Goal: Task Accomplishment & Management: Manage account settings

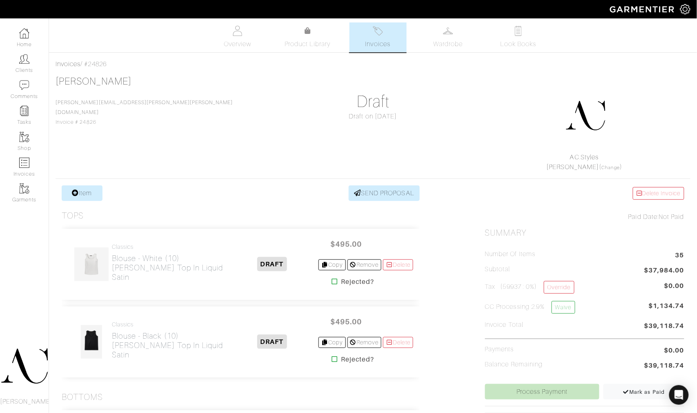
click at [99, 185] on link "Item" at bounding box center [82, 193] width 41 height 16
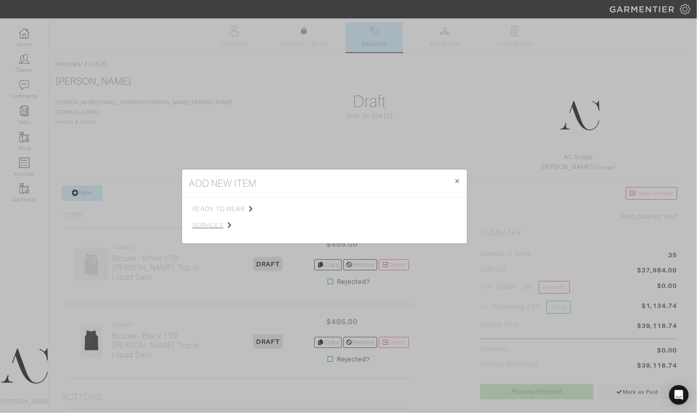
click at [194, 224] on span "services" at bounding box center [233, 225] width 82 height 10
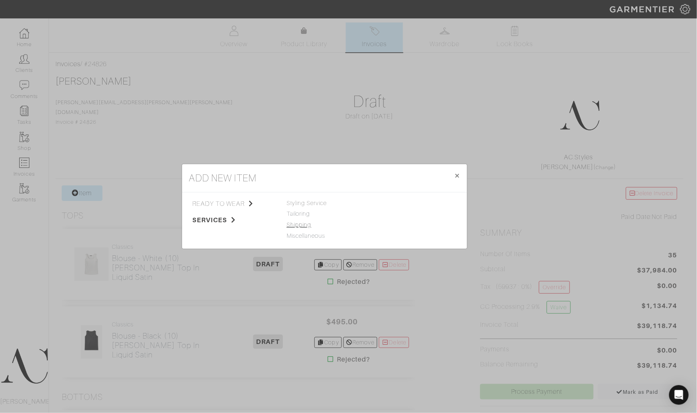
click at [296, 223] on link "Shipping" at bounding box center [298, 224] width 24 height 7
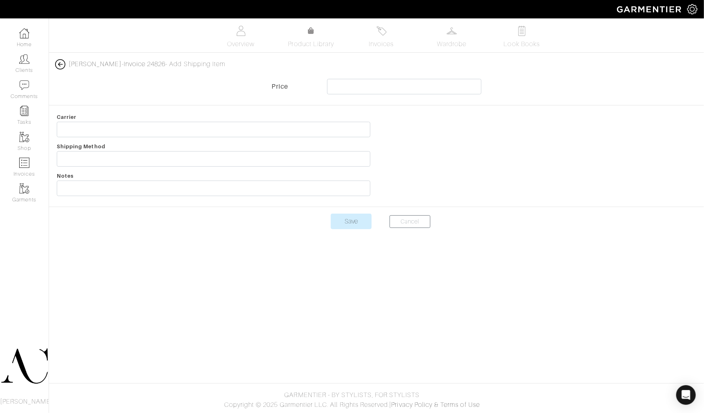
click at [617, 180] on div at bounding box center [539, 156] width 326 height 88
click at [457, 84] on input "text" at bounding box center [404, 87] width 155 height 16
type input "165"
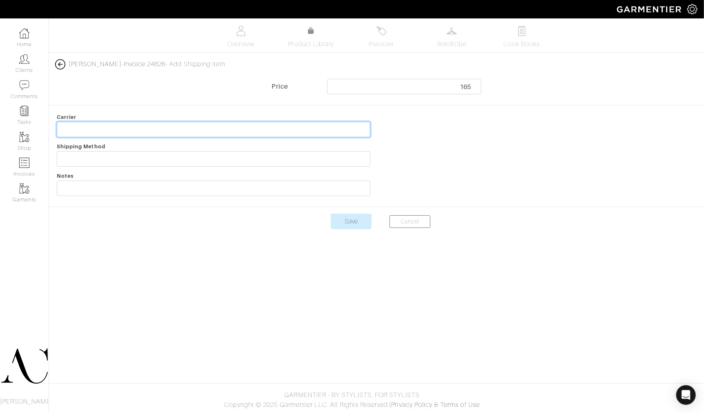
click at [333, 131] on input "text" at bounding box center [213, 130] width 313 height 16
type input "Shipping Fees"
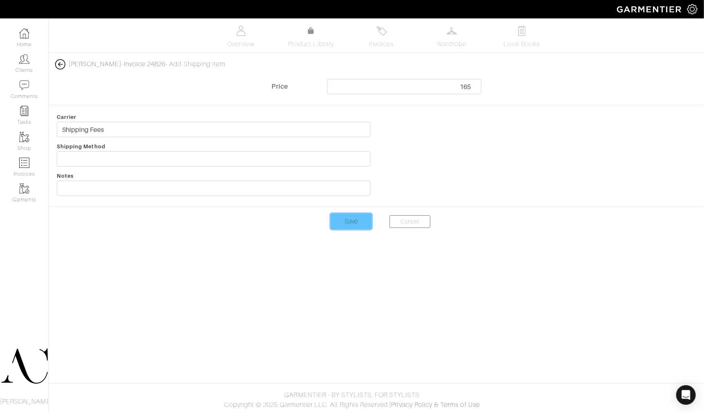
click at [360, 224] on input "Save" at bounding box center [351, 221] width 41 height 16
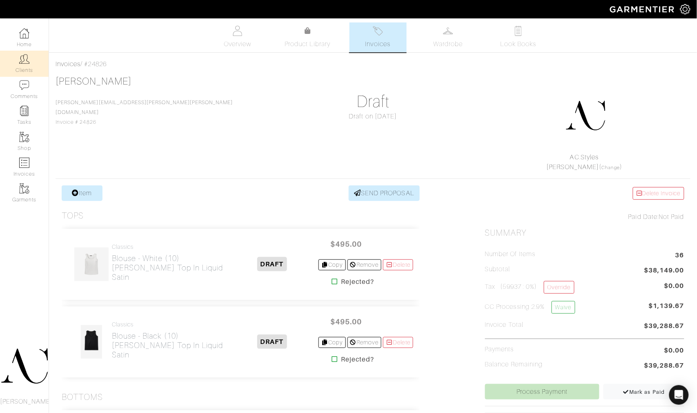
click at [39, 57] on link "Clients" at bounding box center [24, 64] width 49 height 26
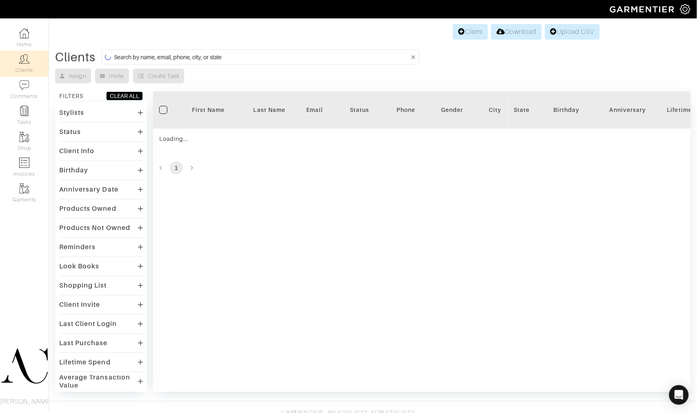
click at [391, 58] on input at bounding box center [261, 57] width 295 height 10
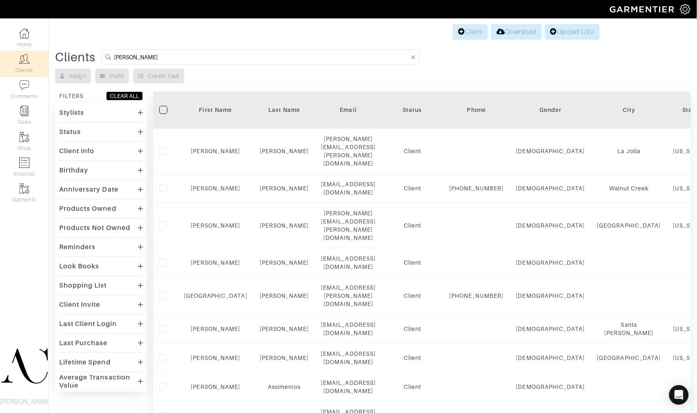
type input "carol"
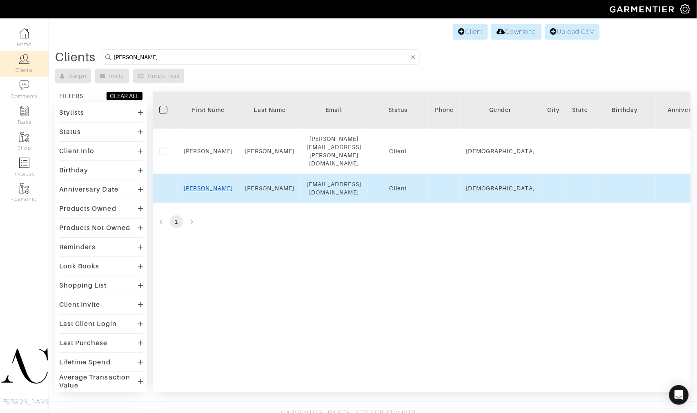
click at [203, 185] on link "Carol" at bounding box center [208, 188] width 49 height 7
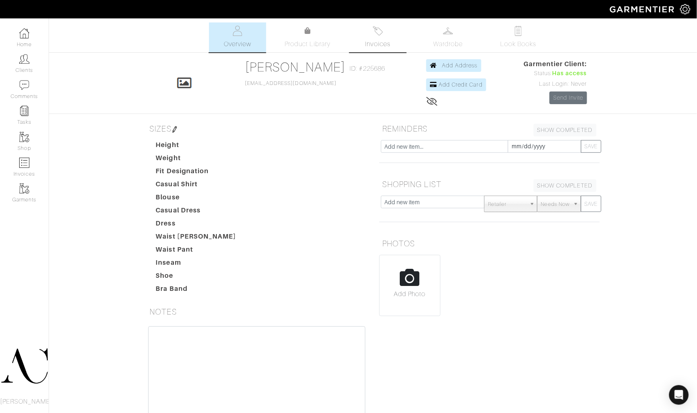
click at [371, 34] on link "Invoices" at bounding box center [377, 37] width 57 height 30
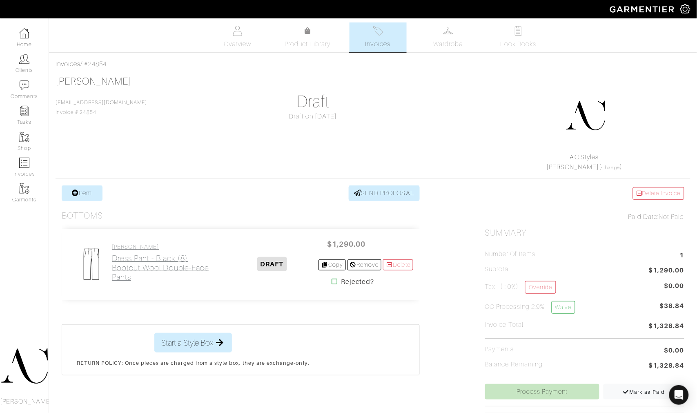
click at [164, 260] on h2 "Dress Pant - Black (8) Bootcut Wool Double-Face Pants" at bounding box center [169, 267] width 114 height 28
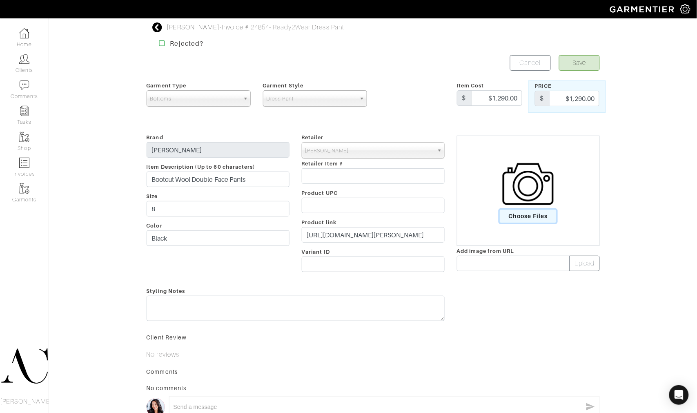
click at [535, 219] on span "Choose Files" at bounding box center [528, 215] width 57 height 13
click at [0, 0] on input "Choose Files" at bounding box center [0, 0] width 0 height 0
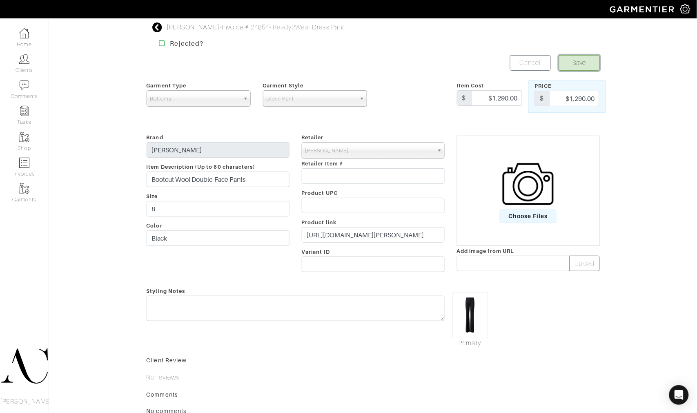
click at [573, 67] on button "Save" at bounding box center [579, 63] width 41 height 16
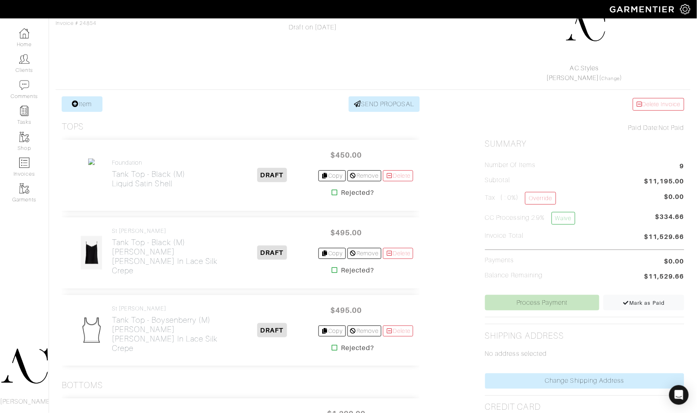
scroll to position [91, 0]
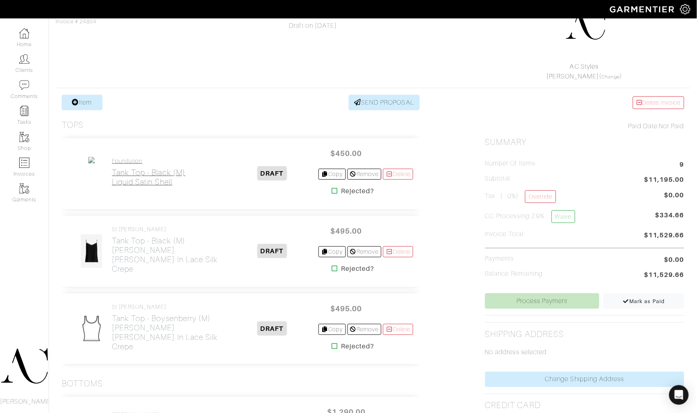
click at [152, 165] on link "Foundation Tank Top - Black (M) Liquid Satin Shell" at bounding box center [148, 172] width 73 height 29
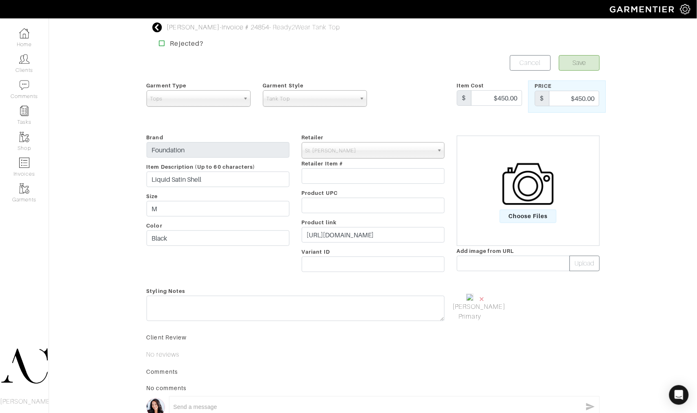
click at [127, 162] on div "Carol Foley - Invoice # 24854 - Ready2Wear Tank Top Rejected? Save Cancel Garme…" at bounding box center [348, 238] width 697 height 433
click at [403, 239] on input "https://stjohnknits.com/collections/tops-shells/products/k989w40-bas-tank-liqui…" at bounding box center [373, 235] width 143 height 16
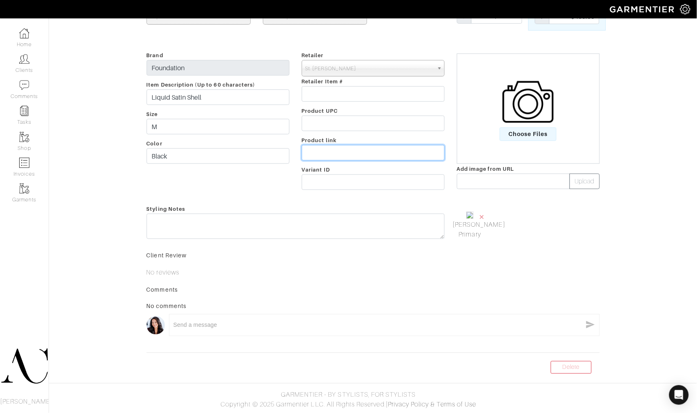
scroll to position [124, 0]
drag, startPoint x: 562, startPoint y: 365, endPoint x: 389, endPoint y: 31, distance: 376.2
click at [562, 365] on link "Delete" at bounding box center [571, 367] width 41 height 13
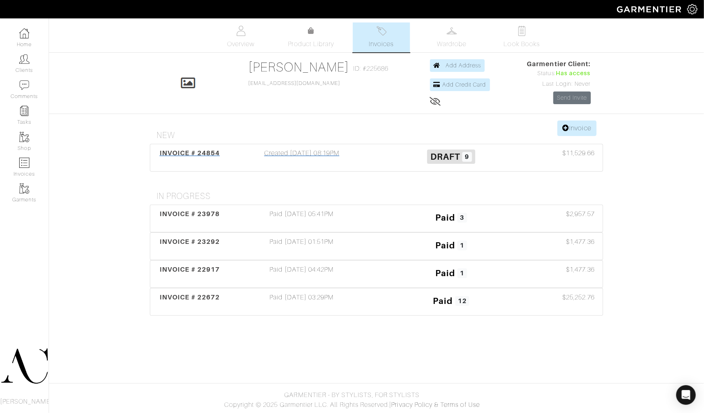
click at [413, 154] on h3 "Draft 9" at bounding box center [450, 156] width 137 height 16
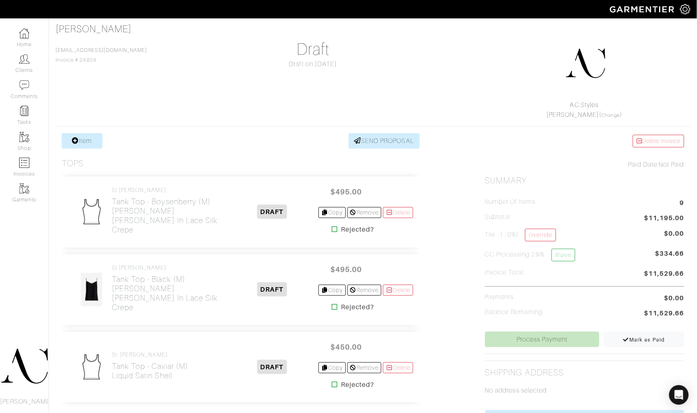
scroll to position [31, 0]
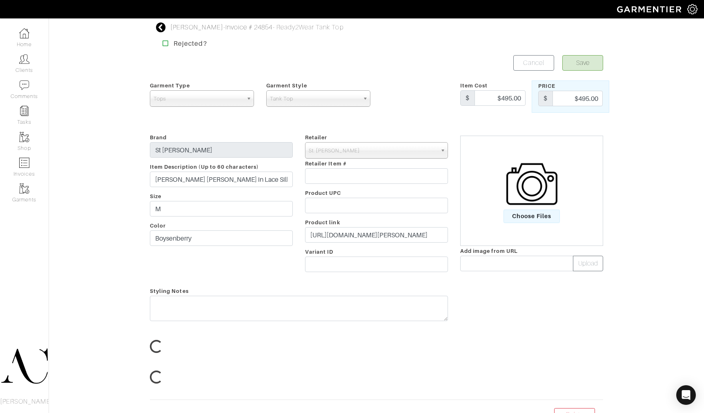
click at [349, 206] on input "text" at bounding box center [376, 206] width 143 height 16
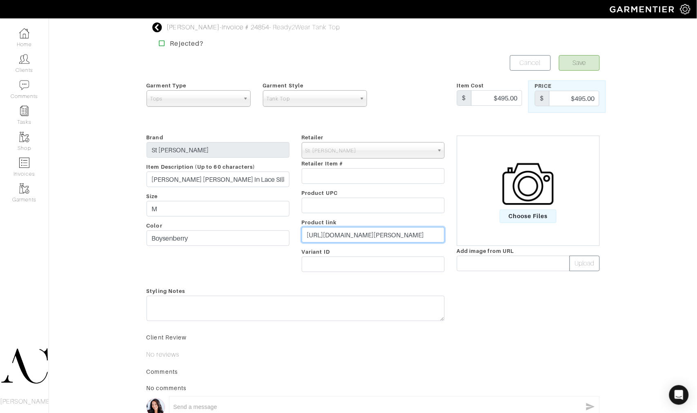
click at [348, 235] on input "https://stjohnknits.com/products/k91mc50-lana-cami-in-lace-silk-crepe-boyb" at bounding box center [373, 235] width 143 height 16
click at [548, 218] on span "Choose Files" at bounding box center [528, 215] width 57 height 13
click at [0, 0] on input "Choose Files" at bounding box center [0, 0] width 0 height 0
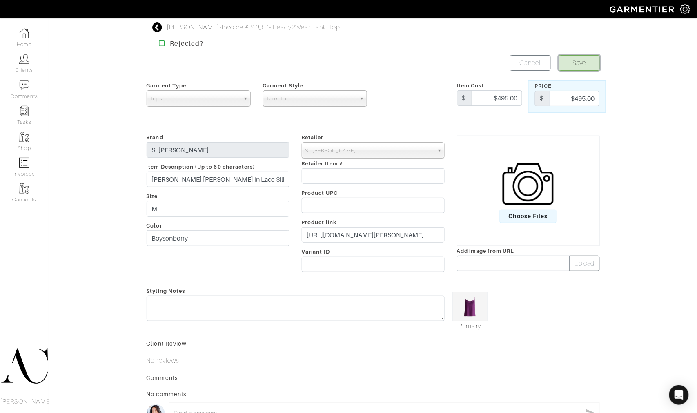
click at [573, 65] on button "Save" at bounding box center [579, 63] width 41 height 16
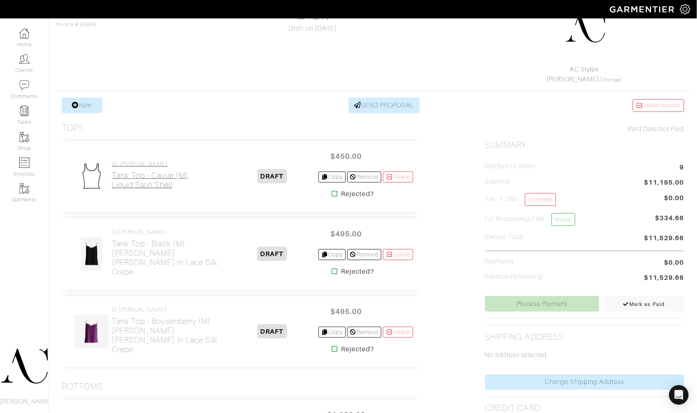
scroll to position [91, 0]
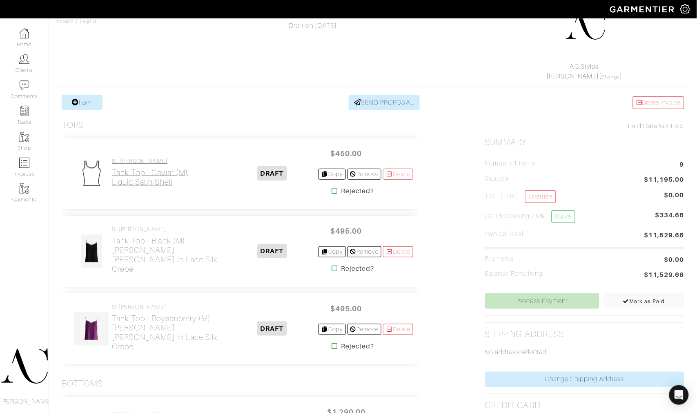
click at [133, 180] on h2 "Tank Top - Caviar (M) Liquid Satin Shell" at bounding box center [150, 177] width 76 height 19
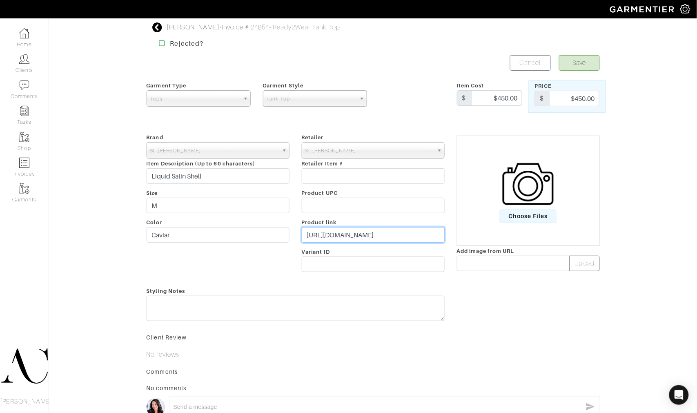
click at [352, 233] on input "https://stjohnknits.com/collections/tops-shells/products/k989w40-bas-tank-liqui…" at bounding box center [373, 235] width 143 height 16
click at [519, 218] on span "Choose Files" at bounding box center [528, 215] width 57 height 13
click at [0, 0] on input "Choose Files" at bounding box center [0, 0] width 0 height 0
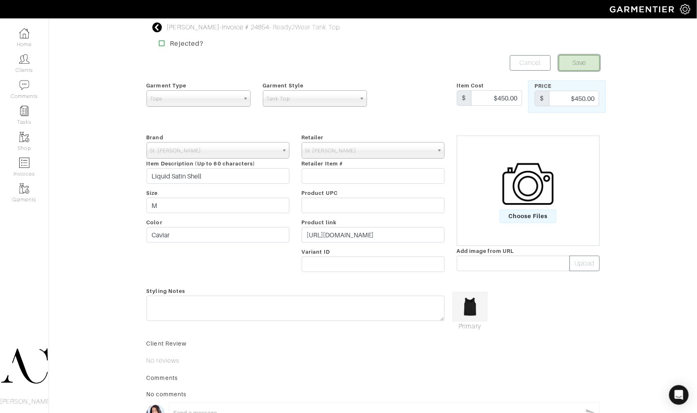
click at [575, 60] on button "Save" at bounding box center [579, 63] width 41 height 16
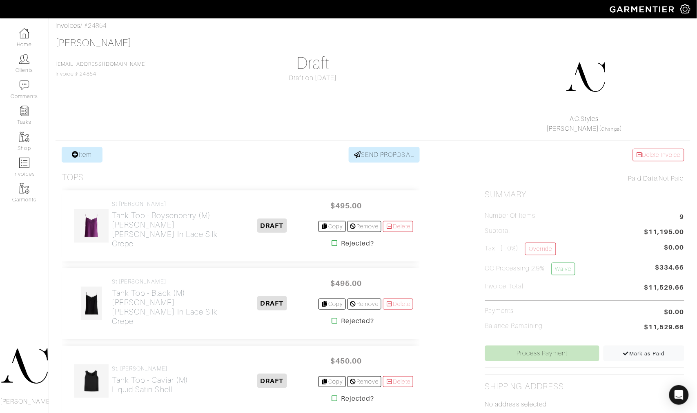
scroll to position [36, 0]
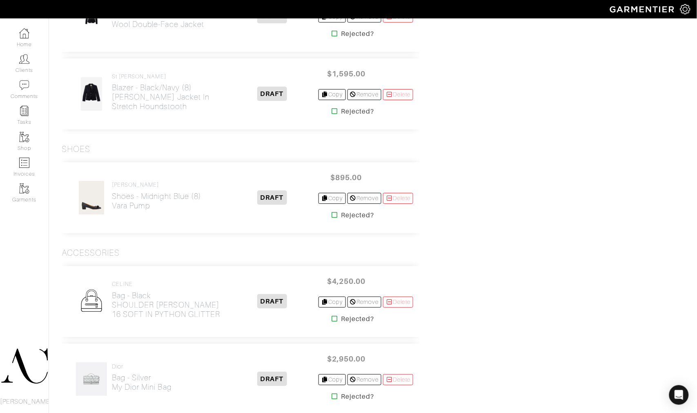
scroll to position [781, 0]
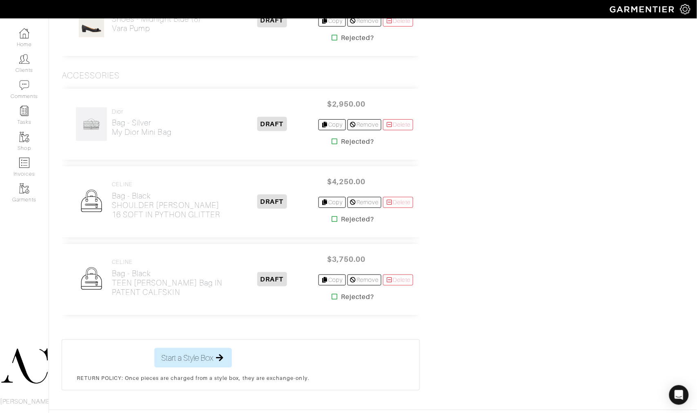
scroll to position [952, 0]
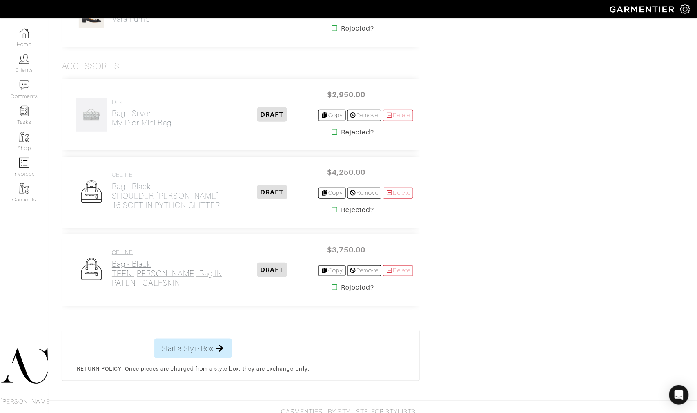
click at [158, 270] on h2 "Bag - Black TEEN [PERSON_NAME] bag IN PATENT CALFSKIN" at bounding box center [169, 273] width 114 height 28
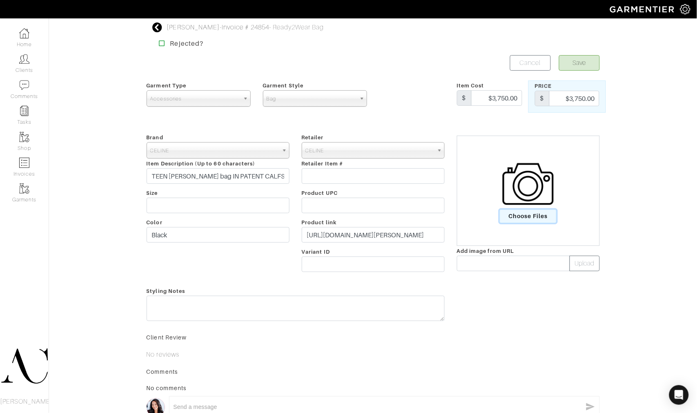
click at [527, 220] on span "Choose Files" at bounding box center [528, 215] width 57 height 13
click at [0, 0] on input "Choose Files" at bounding box center [0, 0] width 0 height 0
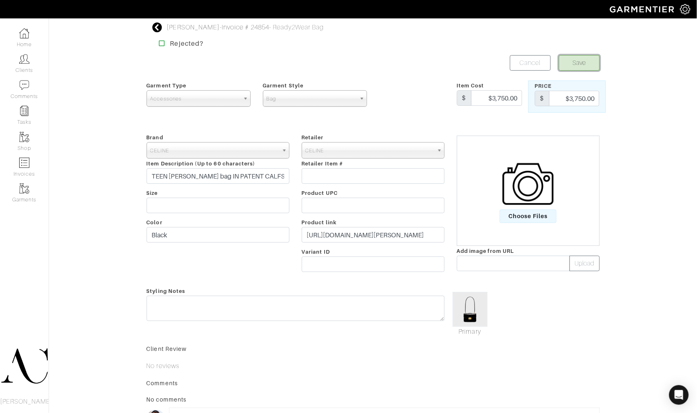
click at [582, 68] on button "Save" at bounding box center [579, 63] width 41 height 16
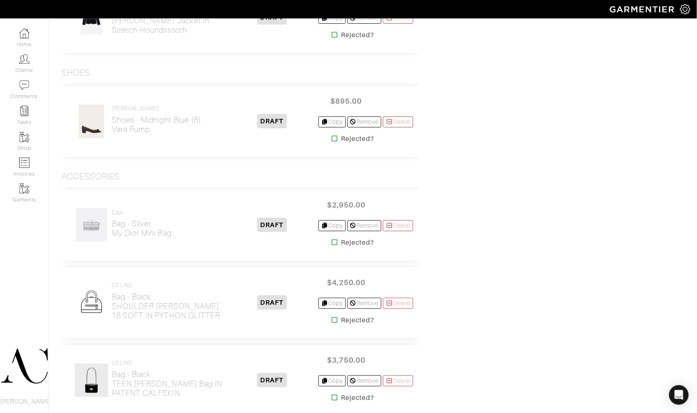
scroll to position [851, 0]
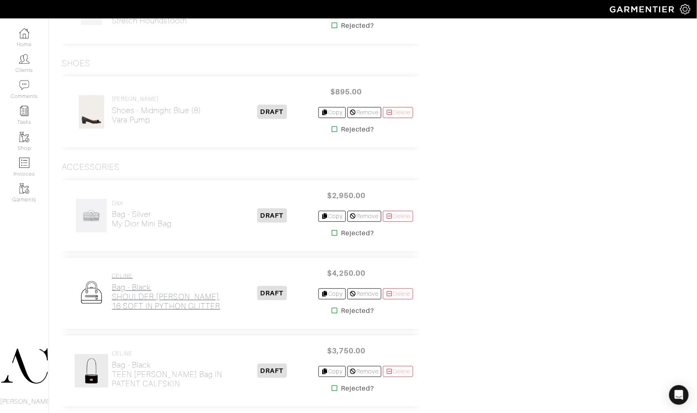
click at [160, 301] on h2 "Bag - Black SHOULDER CAMILLE 16 SOFT IN PYTHON GLITTER" at bounding box center [169, 296] width 114 height 28
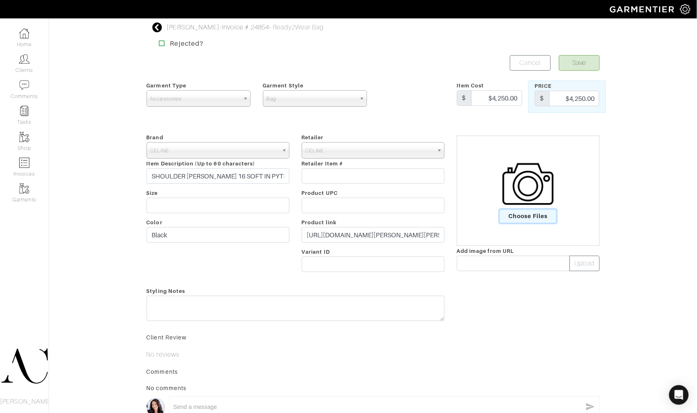
click at [520, 213] on span "Choose Files" at bounding box center [528, 215] width 57 height 13
click at [0, 0] on input "Choose Files" at bounding box center [0, 0] width 0 height 0
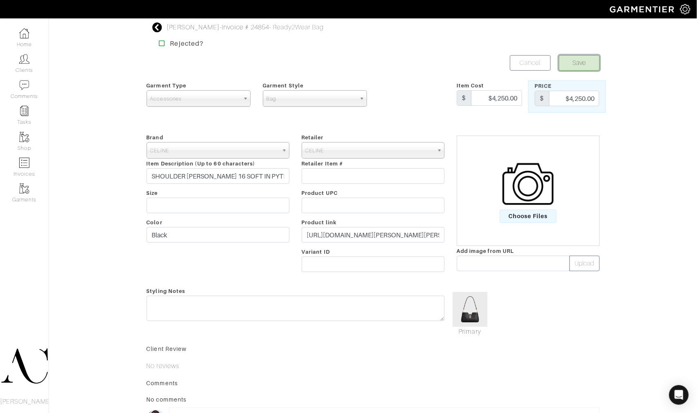
click at [564, 59] on button "Save" at bounding box center [579, 63] width 41 height 16
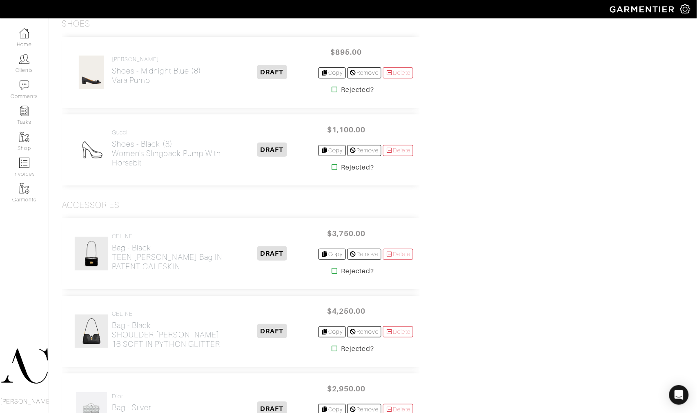
scroll to position [892, 0]
click at [120, 147] on h2 "Shoes - Black (8) Women's slingback pump with Horsebit" at bounding box center [169, 152] width 114 height 28
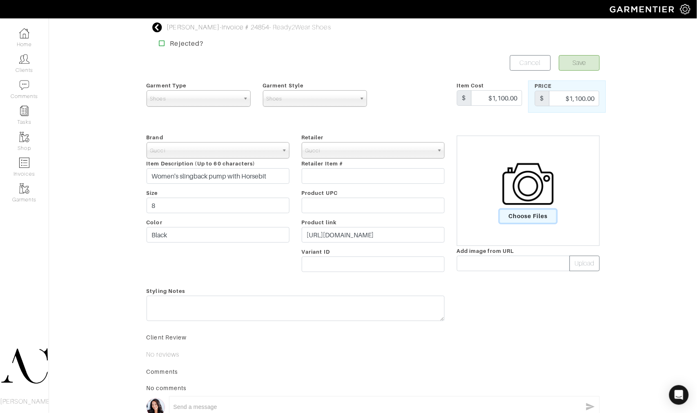
click at [517, 210] on span "Choose Files" at bounding box center [528, 215] width 57 height 13
click at [0, 0] on input "Choose Files" at bounding box center [0, 0] width 0 height 0
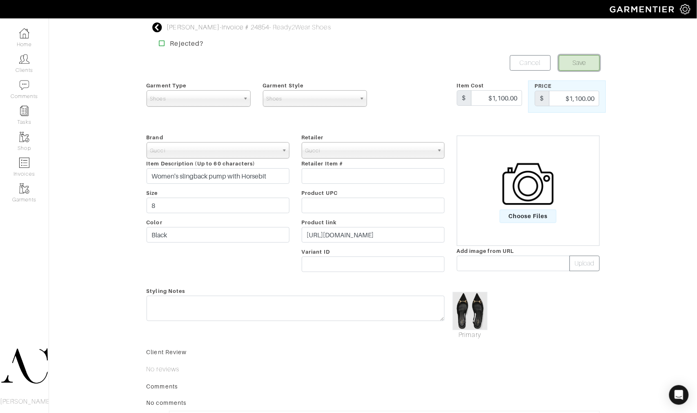
click at [597, 68] on button "Save" at bounding box center [579, 63] width 41 height 16
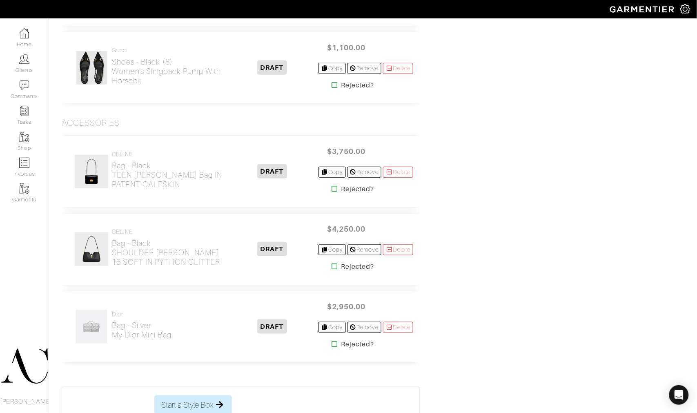
scroll to position [984, 0]
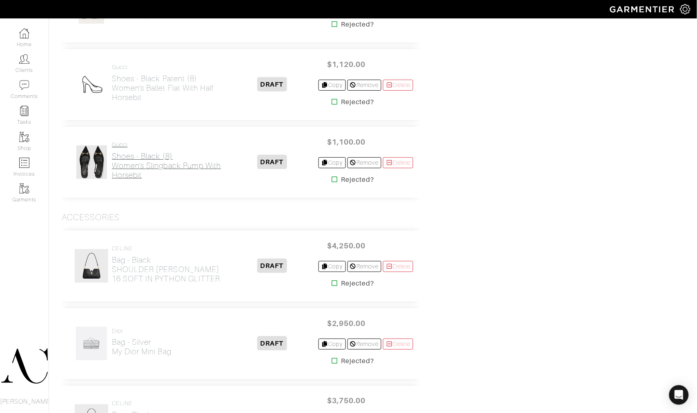
scroll to position [939, 0]
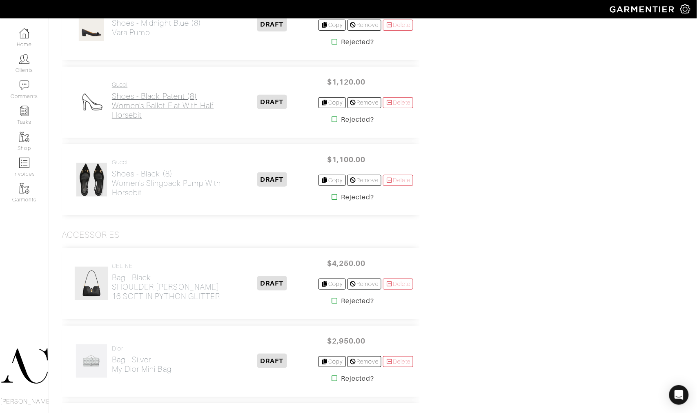
click at [141, 109] on h2 "Shoes - Black Patent (8) Women's ballet flat with half Horsebit" at bounding box center [169, 105] width 114 height 28
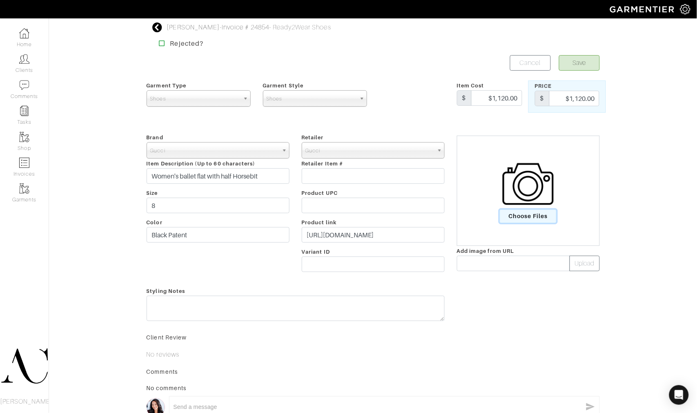
click at [531, 213] on span "Choose Files" at bounding box center [528, 215] width 57 height 13
click at [0, 0] on input "Choose Files" at bounding box center [0, 0] width 0 height 0
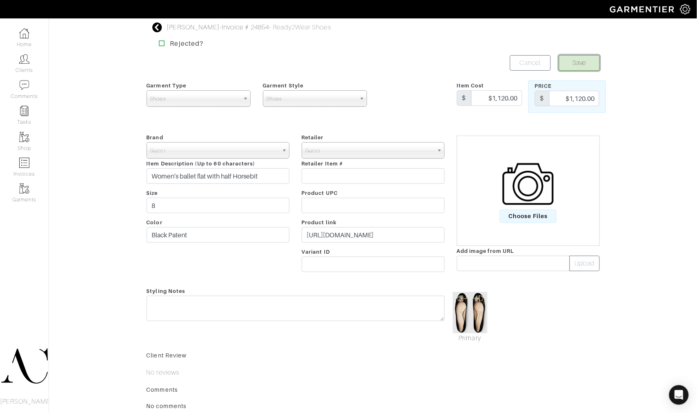
click at [593, 57] on button "Save" at bounding box center [579, 63] width 41 height 16
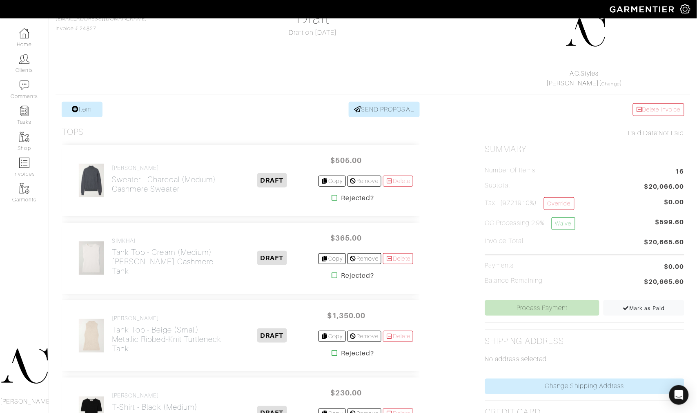
scroll to position [78, 0]
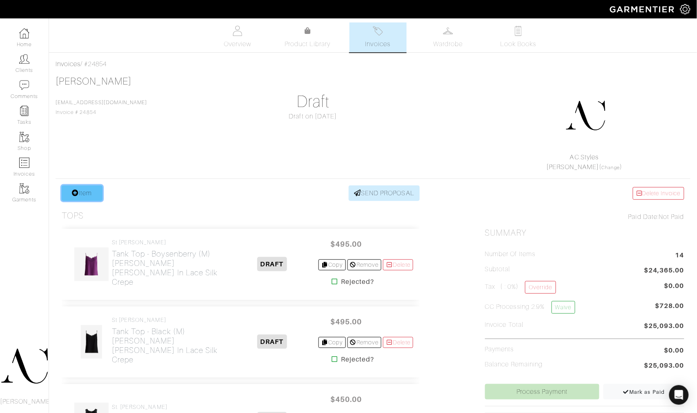
click at [78, 192] on icon at bounding box center [75, 192] width 7 height 7
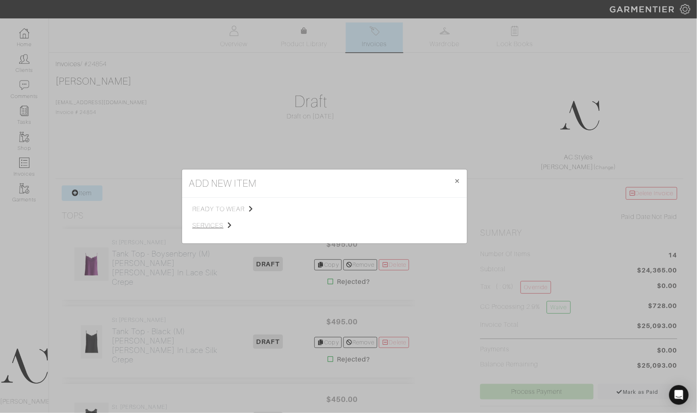
click at [206, 227] on span "services" at bounding box center [233, 225] width 82 height 10
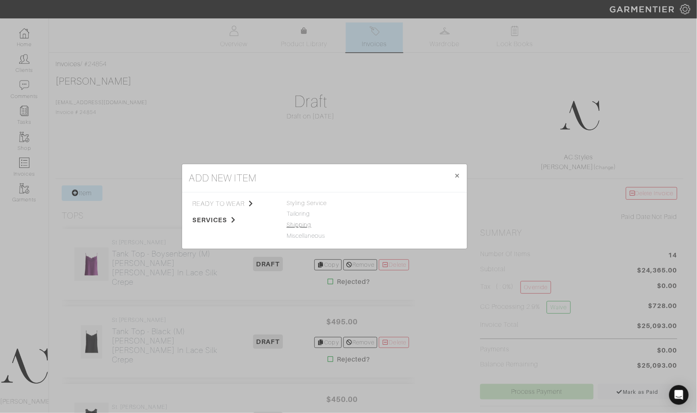
click at [308, 224] on link "Shipping" at bounding box center [298, 224] width 24 height 7
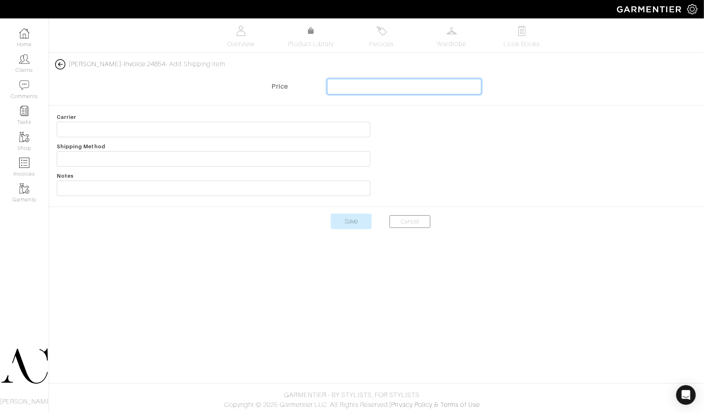
click at [421, 84] on input "text" at bounding box center [404, 87] width 155 height 16
type input "105"
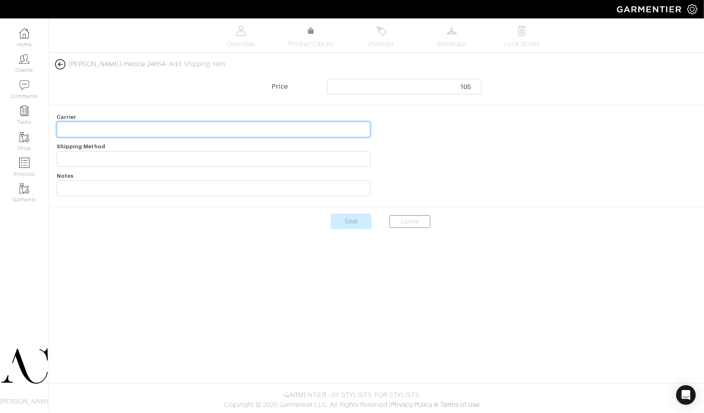
drag, startPoint x: 192, startPoint y: 127, endPoint x: 178, endPoint y: 135, distance: 16.1
click at [192, 127] on input "text" at bounding box center [213, 130] width 313 height 16
type input "Shipping Fees"
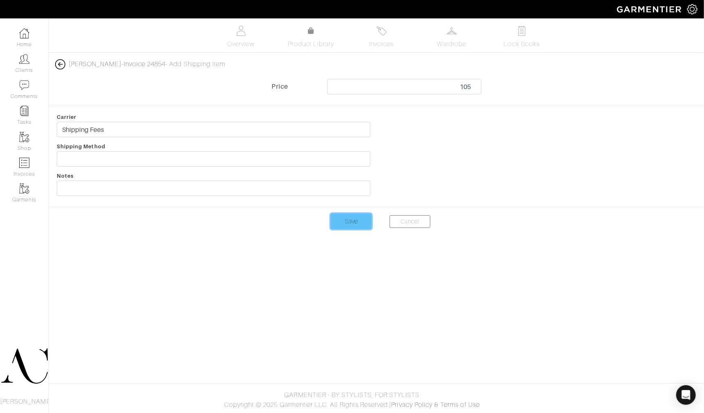
click at [344, 221] on input "Save" at bounding box center [351, 221] width 41 height 16
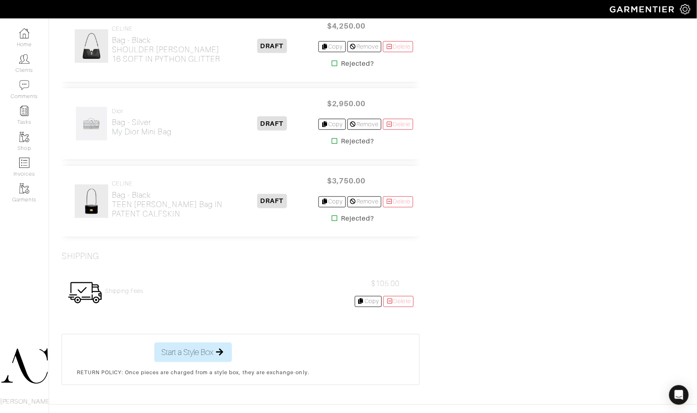
scroll to position [1198, 0]
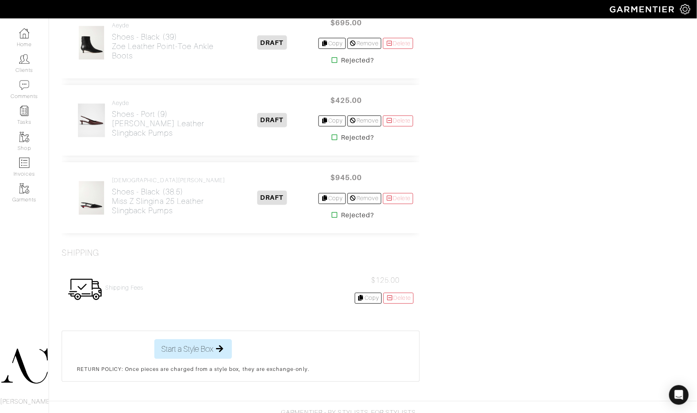
scroll to position [1233, 0]
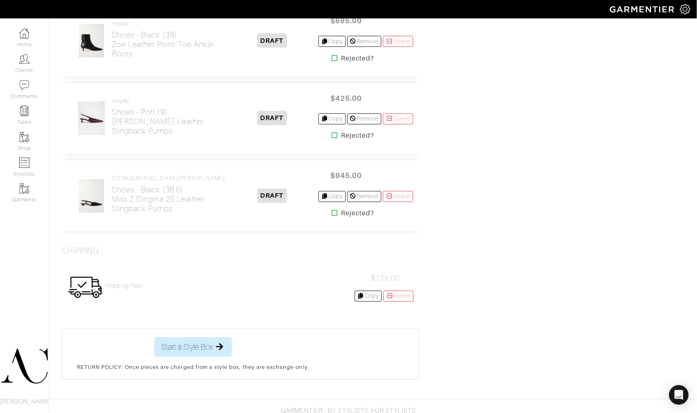
click at [246, 276] on div "Shipping Fees $125.00 Copy Delete" at bounding box center [241, 287] width 358 height 47
click at [115, 290] on div "Shipping Fees" at bounding box center [124, 287] width 38 height 10
click at [117, 286] on h4 "Shipping Fees" at bounding box center [124, 285] width 38 height 7
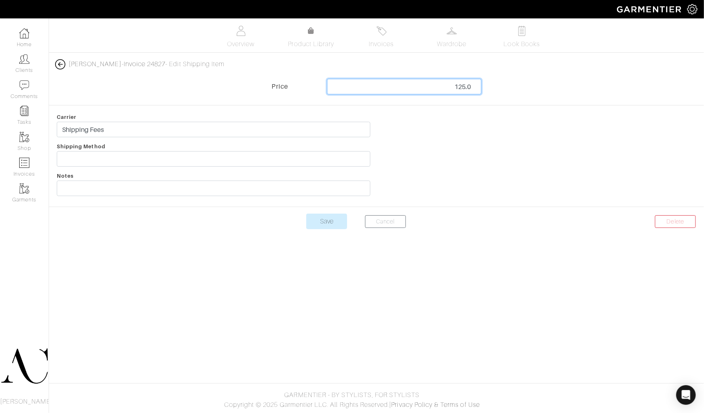
drag, startPoint x: 463, startPoint y: 88, endPoint x: 491, endPoint y: 92, distance: 28.5
click at [491, 92] on div "Price 125.0" at bounding box center [376, 89] width 667 height 20
type input "120"
click at [319, 221] on input "Save" at bounding box center [326, 221] width 41 height 16
